Goal: Task Accomplishment & Management: Manage account settings

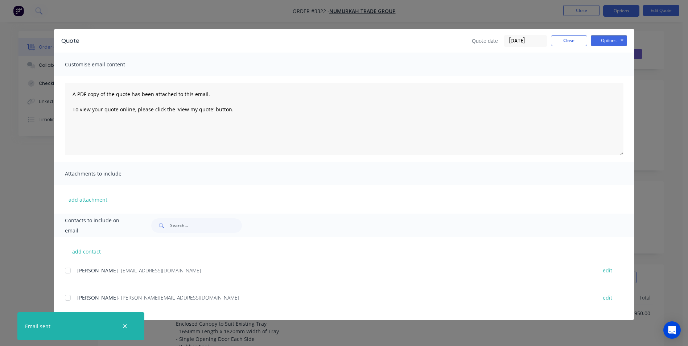
scroll to position [32, 0]
click at [560, 40] on button "Close" at bounding box center [569, 40] width 36 height 11
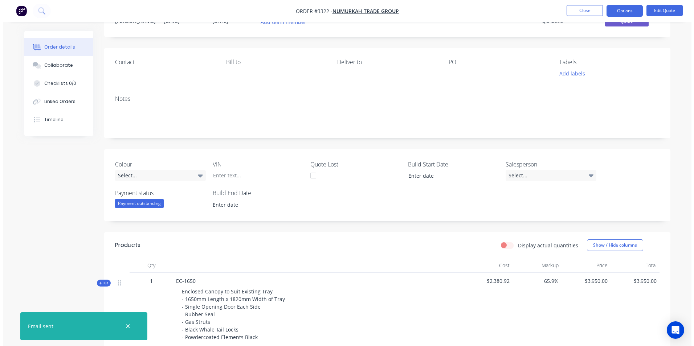
scroll to position [0, 0]
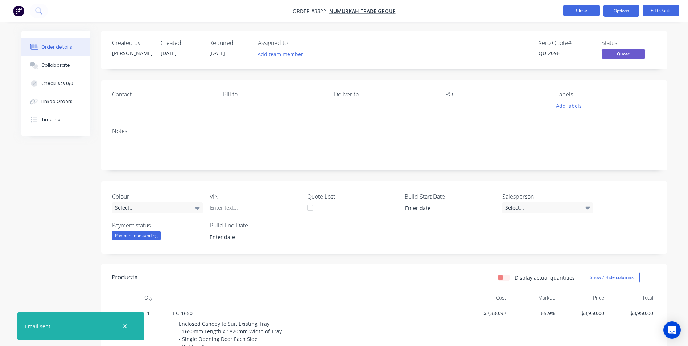
click at [582, 12] on button "Close" at bounding box center [582, 10] width 36 height 11
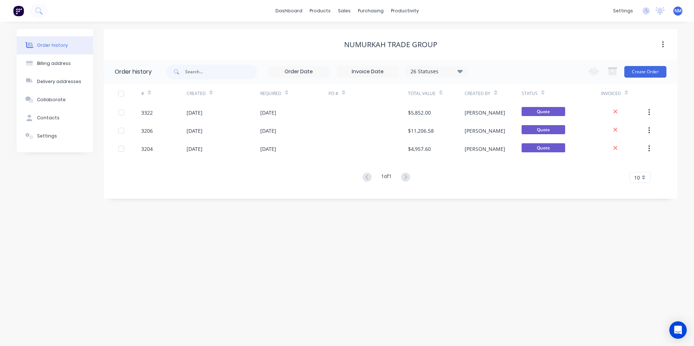
click at [678, 12] on span "NM" at bounding box center [677, 11] width 7 height 7
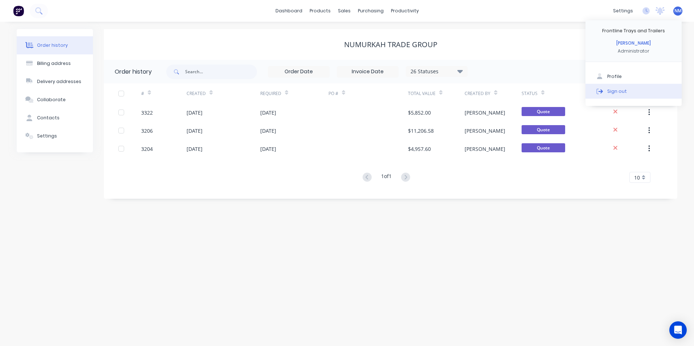
click at [610, 90] on div "Sign out" at bounding box center [617, 91] width 20 height 7
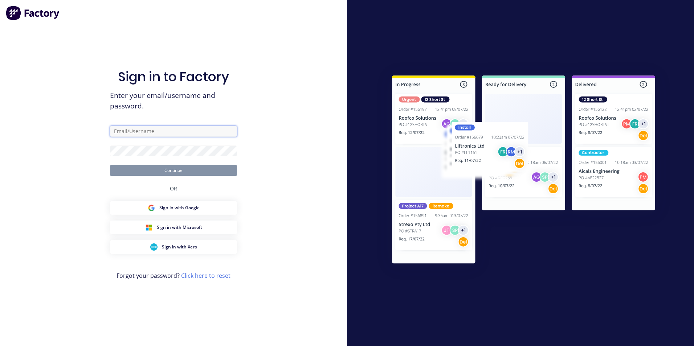
type input "sean@frontlinetrays.com.au"
click at [163, 174] on button "Continue" at bounding box center [173, 170] width 127 height 11
